Goal: Information Seeking & Learning: Learn about a topic

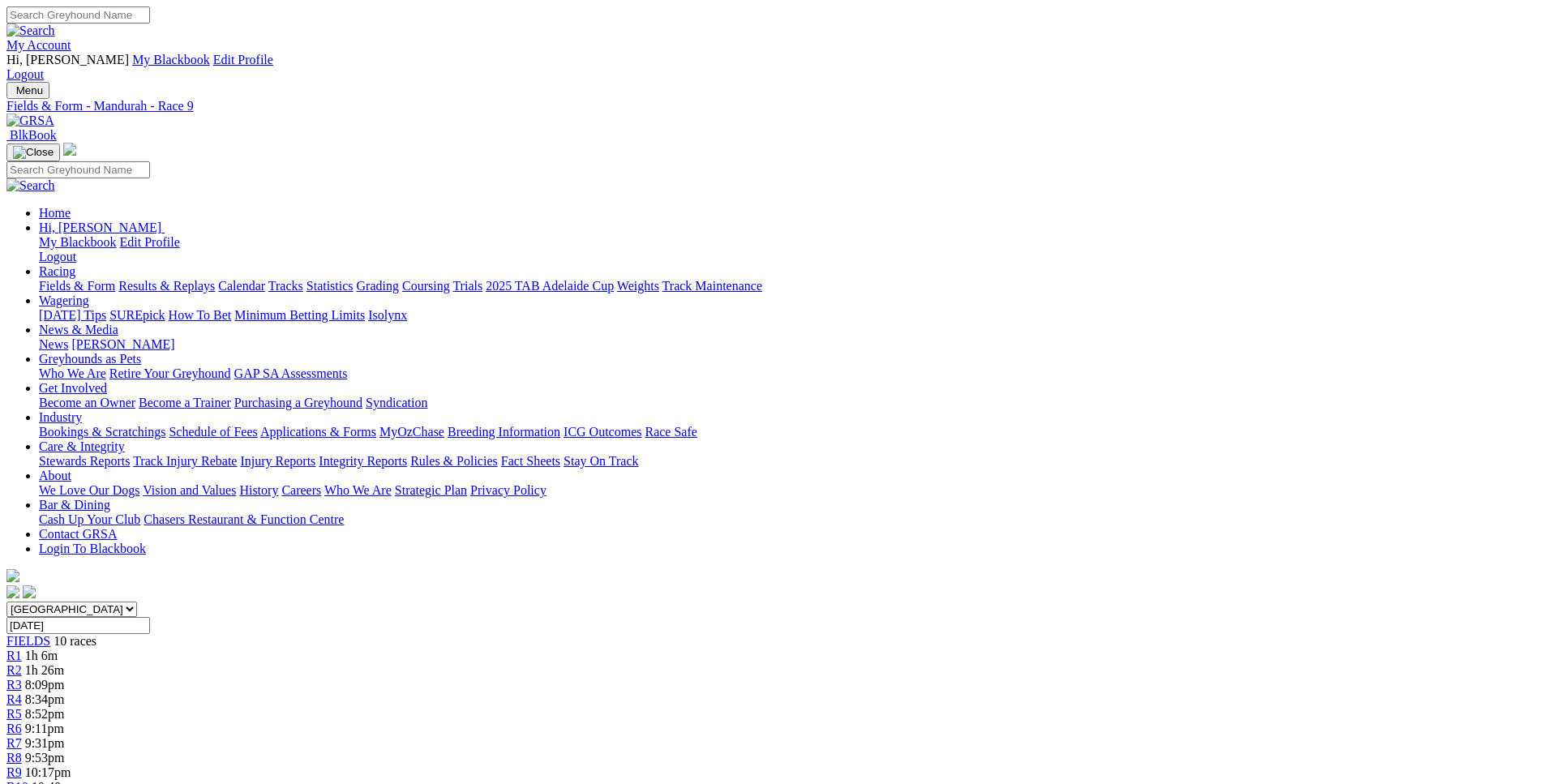
click at [22, 649] on span "R1" at bounding box center [13, 655] width 15 height 13
click at [22, 663] on link "R2" at bounding box center [13, 669] width 15 height 13
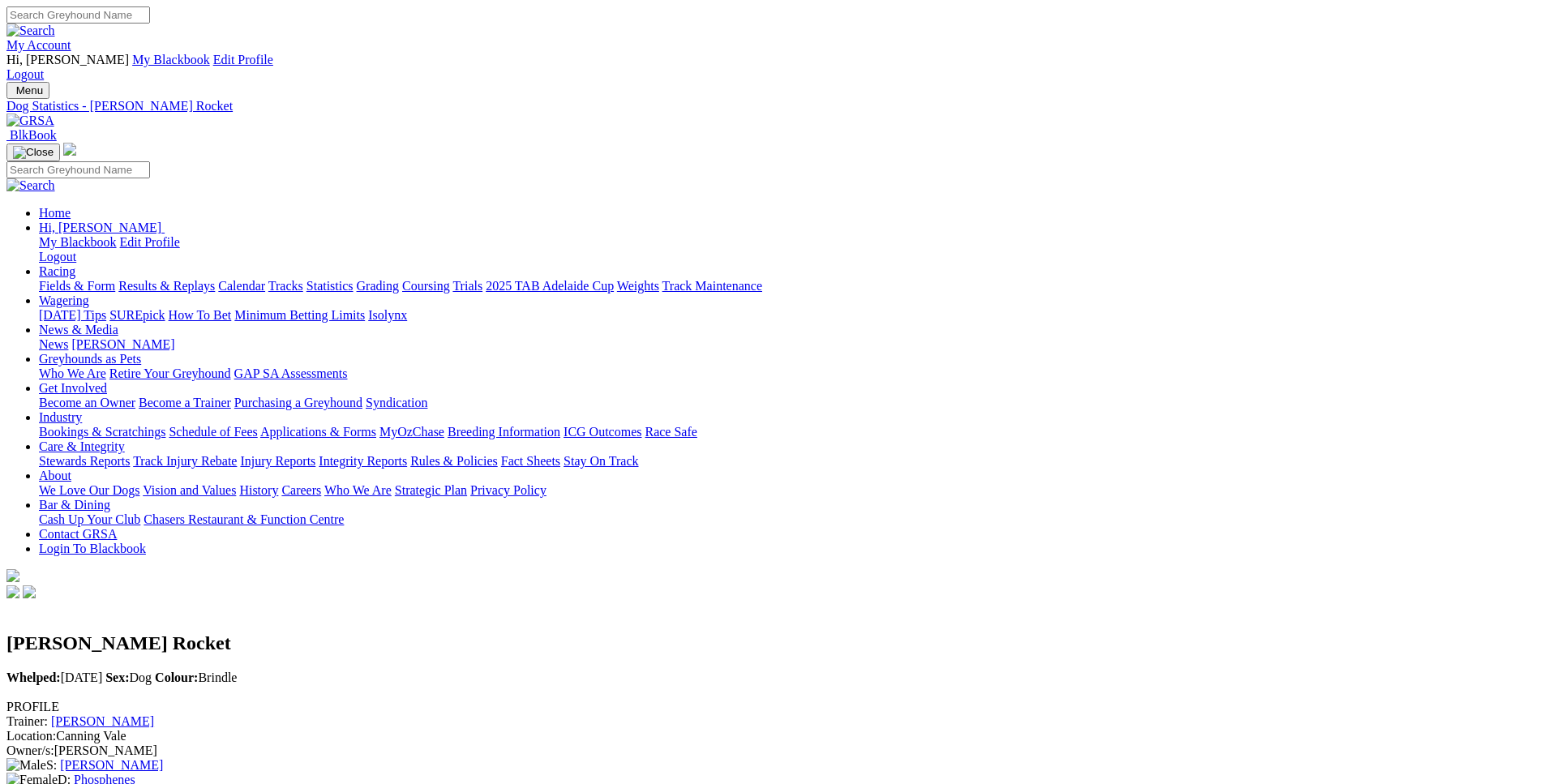
scroll to position [247, 0]
